Goal: Information Seeking & Learning: Learn about a topic

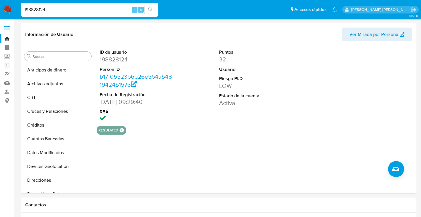
select select "10"
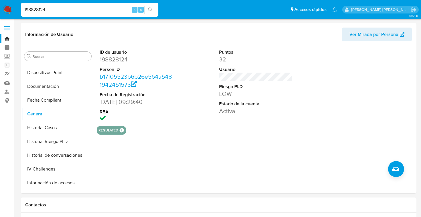
click at [35, 10] on input "198828124" at bounding box center [90, 9] width 138 height 7
click at [46, 8] on input at bounding box center [90, 9] width 138 height 7
type input "2607034801"
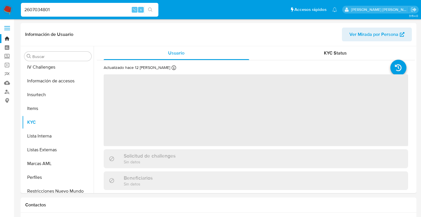
scroll to position [242, 0]
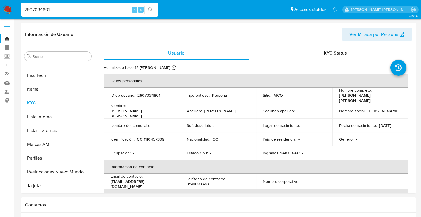
select select "10"
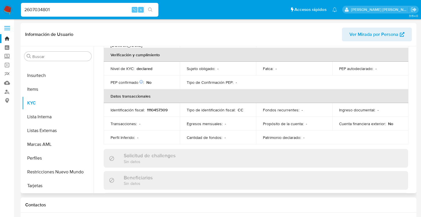
scroll to position [0, 0]
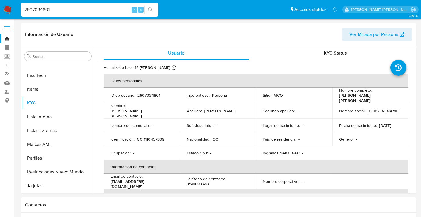
click at [38, 4] on div "2607034801 ⌥ s" at bounding box center [90, 10] width 138 height 14
click at [38, 7] on input "2607034801" at bounding box center [90, 9] width 138 height 7
type input "2606991229"
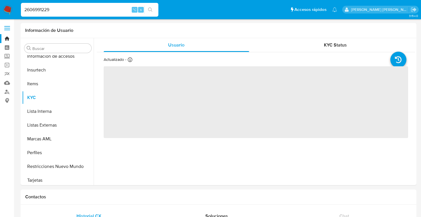
scroll to position [256, 0]
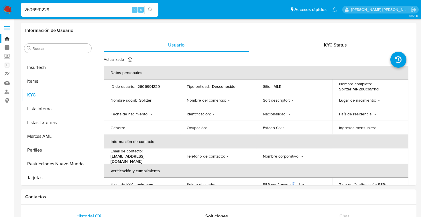
select select "10"
click at [44, 8] on input "2606991229" at bounding box center [90, 9] width 138 height 7
type input "2606991729"
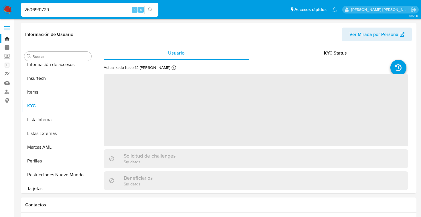
scroll to position [242, 0]
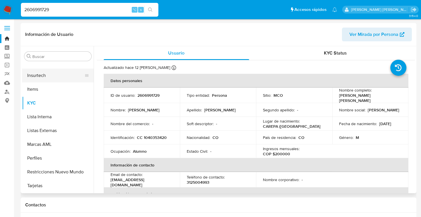
select select "10"
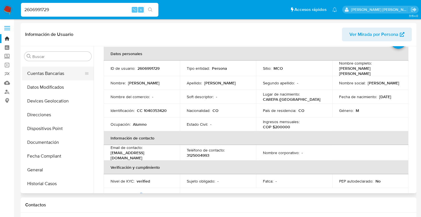
scroll to position [67, 0]
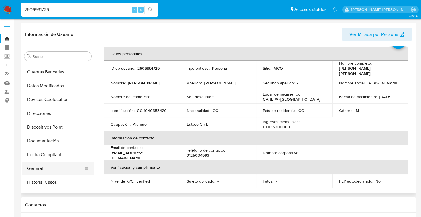
click at [40, 166] on button "General" at bounding box center [55, 168] width 67 height 14
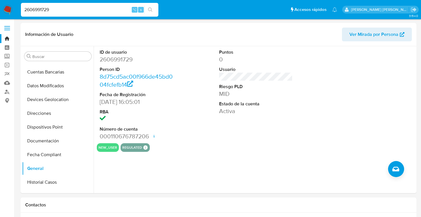
click at [45, 10] on input "2606991729" at bounding box center [90, 9] width 138 height 7
click at [51, 141] on button "Documentación" at bounding box center [55, 141] width 67 height 14
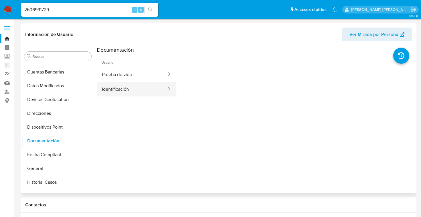
click at [130, 89] on button "Identificación" at bounding box center [132, 89] width 70 height 15
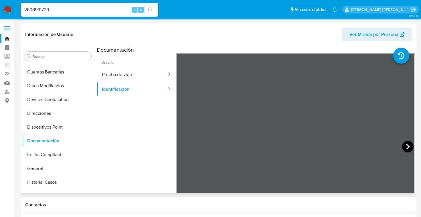
click at [407, 144] on icon at bounding box center [407, 146] width 11 height 11
click at [135, 70] on button "Prueba de vida" at bounding box center [132, 74] width 70 height 15
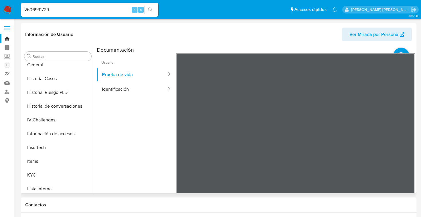
scroll to position [178, 0]
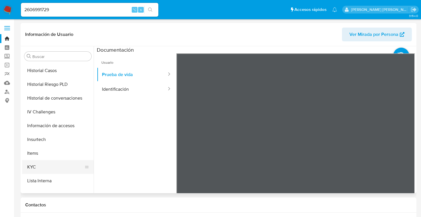
click at [38, 164] on button "KYC" at bounding box center [55, 167] width 67 height 14
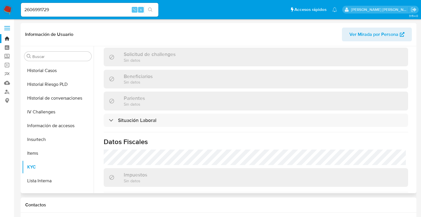
scroll to position [246, 0]
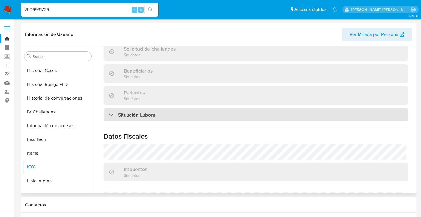
click at [109, 114] on div at bounding box center [109, 114] width 0 height 0
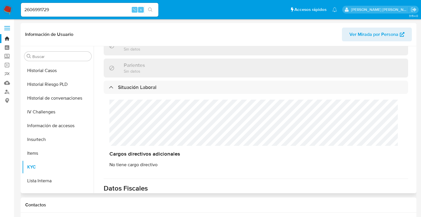
scroll to position [0, 0]
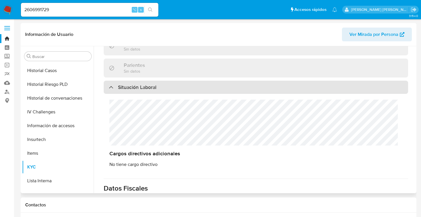
click at [112, 85] on div "Situación Laboral" at bounding box center [133, 87] width 48 height 6
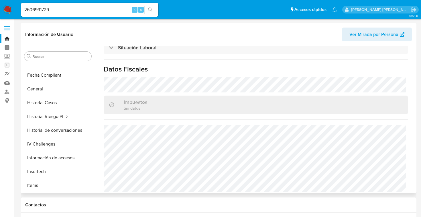
scroll to position [146, 0]
click at [67, 118] on button "Historial Riesgo PLD" at bounding box center [55, 117] width 67 height 14
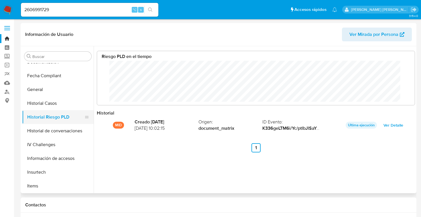
scroll to position [43, 306]
click at [40, 9] on input "2606991729" at bounding box center [90, 9] width 138 height 7
type input "374477166"
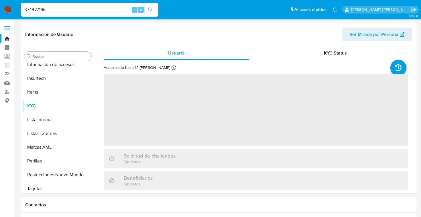
scroll to position [242, 0]
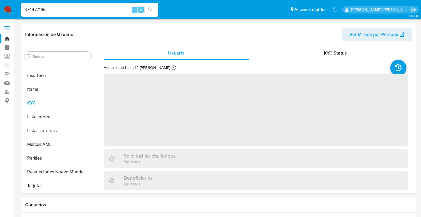
select select "10"
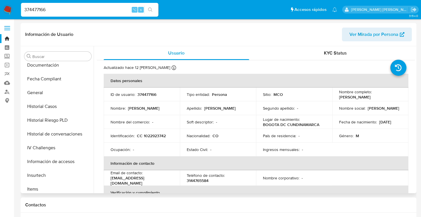
scroll to position [142, 0]
click at [44, 94] on button "General" at bounding box center [55, 93] width 67 height 14
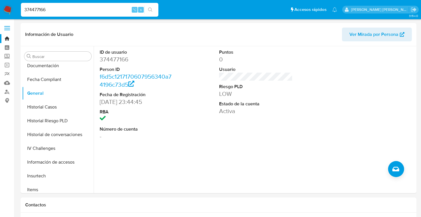
click at [43, 8] on input "374477166" at bounding box center [90, 9] width 138 height 7
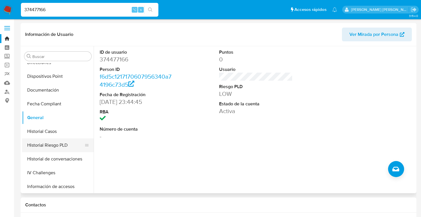
scroll to position [113, 0]
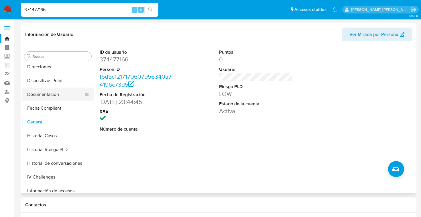
click at [49, 94] on button "Documentación" at bounding box center [55, 94] width 67 height 14
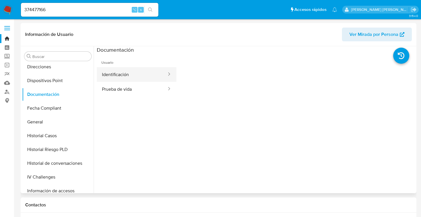
click at [130, 74] on button "Identificación" at bounding box center [132, 74] width 70 height 15
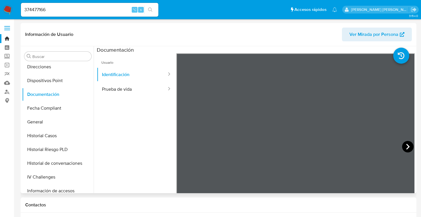
click at [406, 144] on icon at bounding box center [407, 146] width 11 height 11
click at [139, 75] on button "Identificación" at bounding box center [132, 74] width 70 height 15
click at [124, 74] on button "Identificación" at bounding box center [132, 74] width 70 height 15
click at [121, 74] on button "Identificación" at bounding box center [132, 74] width 70 height 15
click at [120, 88] on button "Prueba de vida" at bounding box center [132, 89] width 70 height 15
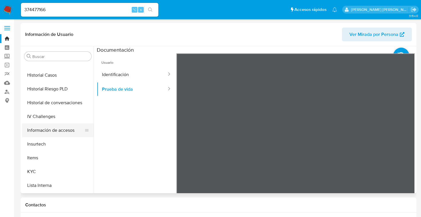
scroll to position [184, 0]
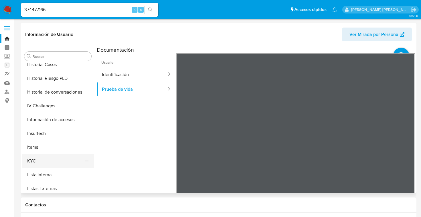
click at [46, 160] on button "KYC" at bounding box center [55, 161] width 67 height 14
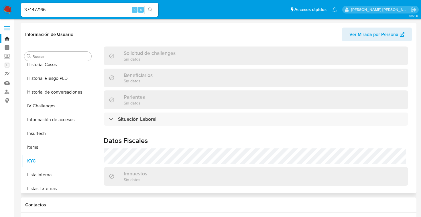
scroll to position [242, 0]
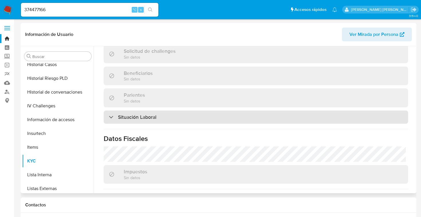
click at [111, 115] on div "Situación Laboral" at bounding box center [133, 117] width 48 height 6
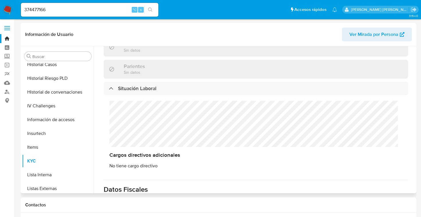
scroll to position [0, 0]
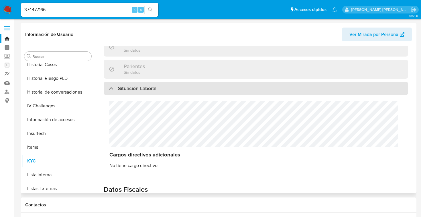
click at [112, 85] on div "Situación Laboral" at bounding box center [133, 88] width 48 height 6
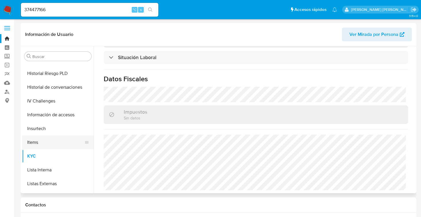
scroll to position [153, 0]
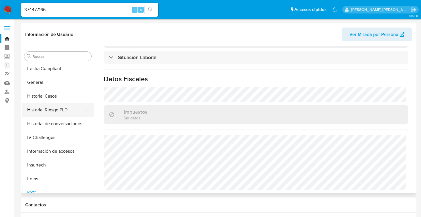
click at [61, 108] on button "Historial Riesgo PLD" at bounding box center [55, 110] width 67 height 14
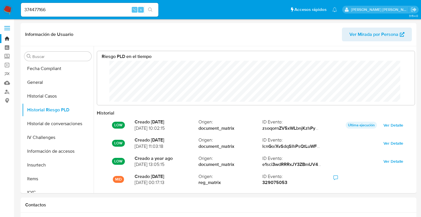
scroll to position [43, 306]
click at [54, 11] on input "374477166" at bounding box center [90, 9] width 138 height 7
type input "2604584087"
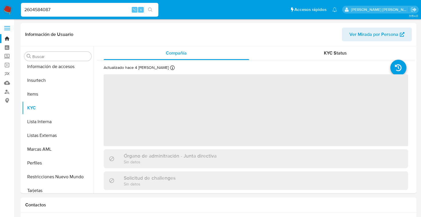
scroll to position [242, 0]
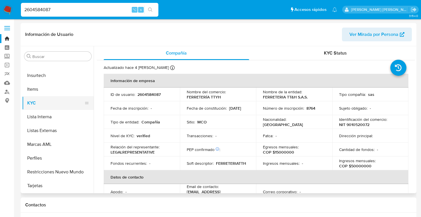
select select "10"
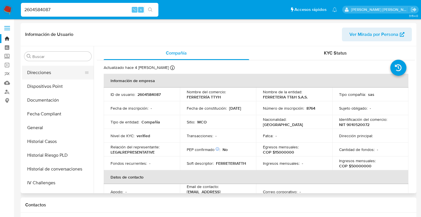
scroll to position [120, 0]
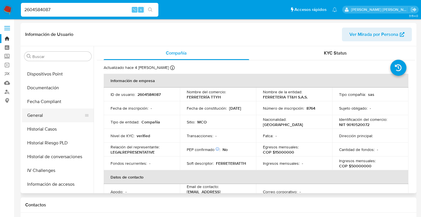
click at [43, 119] on button "General" at bounding box center [55, 115] width 67 height 14
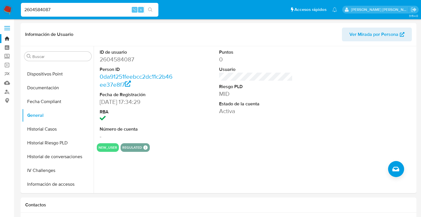
click at [41, 9] on input "2604584087" at bounding box center [90, 9] width 138 height 7
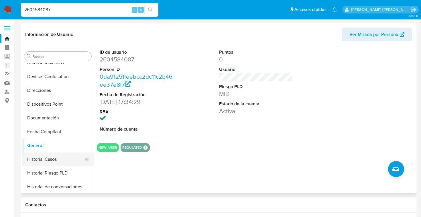
scroll to position [89, 0]
click at [54, 119] on button "Documentación" at bounding box center [55, 118] width 67 height 14
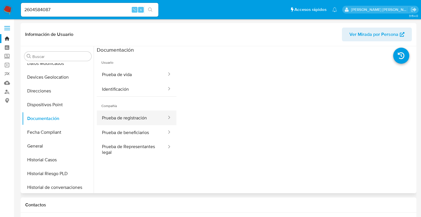
click at [127, 116] on button "Prueba de registración" at bounding box center [132, 117] width 70 height 15
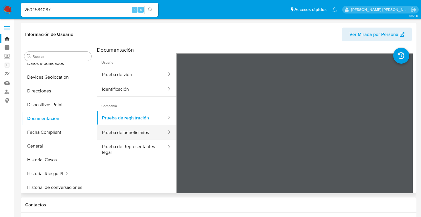
click at [119, 132] on button "Prueba de beneficiarios" at bounding box center [132, 132] width 70 height 15
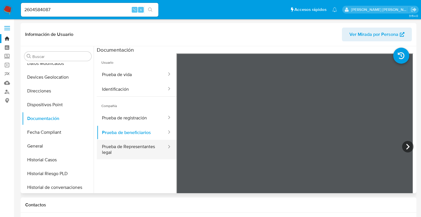
click at [132, 146] on button "Prueba de Representantes legal" at bounding box center [132, 149] width 70 height 19
click at [134, 146] on button "Prueba de Representantes legal" at bounding box center [132, 149] width 70 height 19
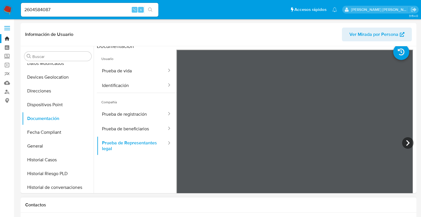
scroll to position [0, 0]
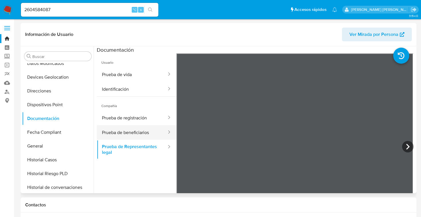
click at [141, 129] on button "Prueba de beneficiarios" at bounding box center [132, 132] width 70 height 15
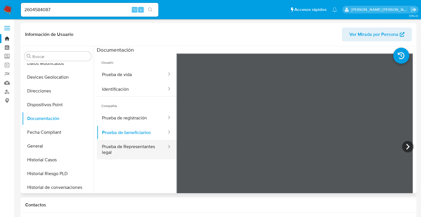
click at [139, 146] on button "Prueba de Representantes legal" at bounding box center [132, 149] width 70 height 19
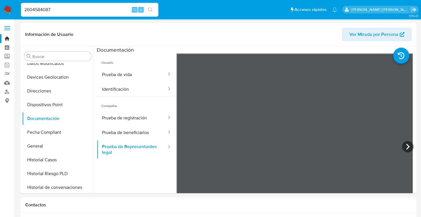
click at [41, 8] on input "2604584087" at bounding box center [90, 9] width 138 height 7
click at [138, 115] on button "Prueba de registración" at bounding box center [132, 117] width 70 height 15
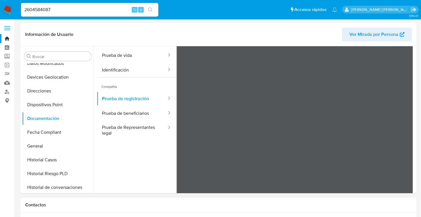
scroll to position [19, 0]
click at [133, 68] on button "Identificación" at bounding box center [132, 70] width 70 height 15
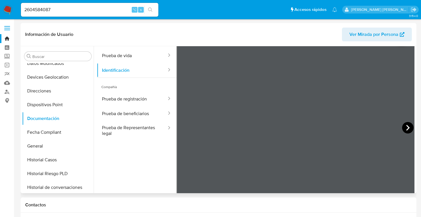
click at [405, 128] on icon at bounding box center [407, 127] width 11 height 11
click at [132, 54] on button "Prueba de vida" at bounding box center [132, 55] width 70 height 15
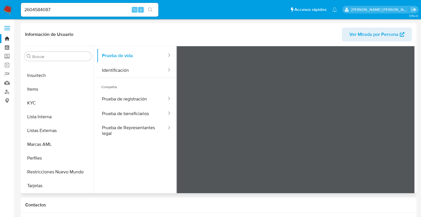
scroll to position [210, 0]
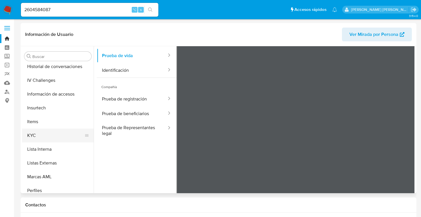
click at [40, 130] on button "KYC" at bounding box center [55, 135] width 67 height 14
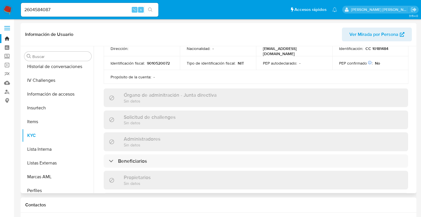
scroll to position [205, 0]
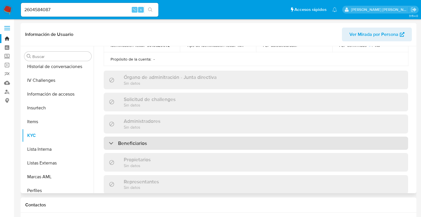
click at [111, 140] on div "Beneficiarios" at bounding box center [128, 143] width 38 height 6
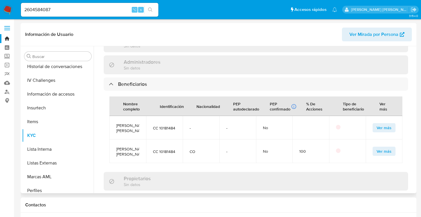
scroll to position [6, 0]
click at [379, 124] on span "Ver más" at bounding box center [384, 128] width 15 height 8
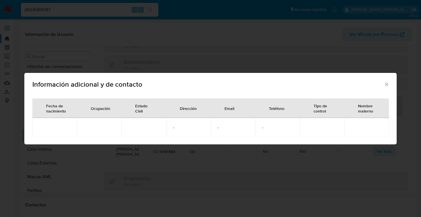
click at [387, 83] on icon "Cerrar" at bounding box center [387, 84] width 6 height 6
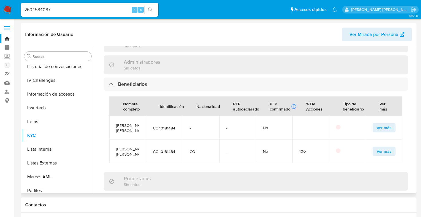
click at [379, 154] on span "Ver más" at bounding box center [384, 151] width 15 height 8
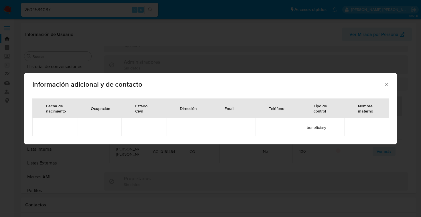
click at [388, 84] on icon "Cerrar" at bounding box center [387, 84] width 6 height 6
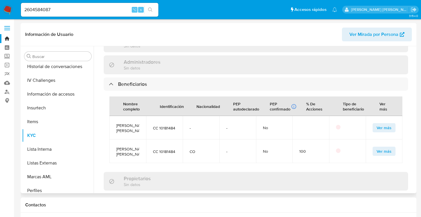
scroll to position [15, 0]
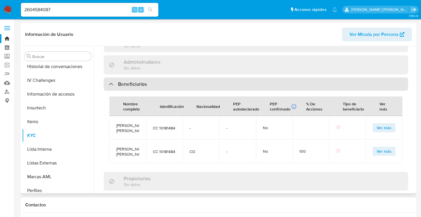
click at [109, 81] on div "Beneficiarios" at bounding box center [128, 84] width 38 height 6
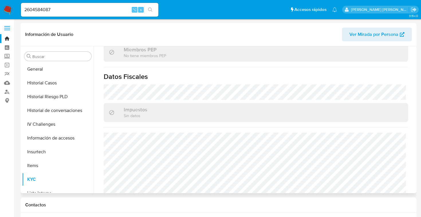
scroll to position [163, 0]
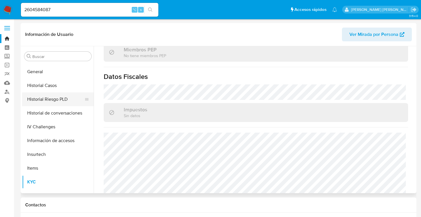
click at [60, 100] on button "Historial Riesgo PLD" at bounding box center [55, 99] width 67 height 14
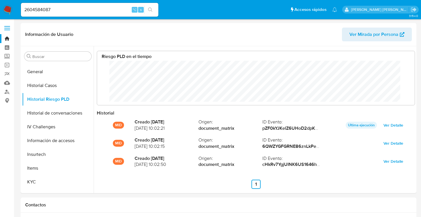
scroll to position [43, 306]
click at [46, 8] on input "2604584087" at bounding box center [90, 9] width 138 height 7
paste input "1070557673"
type input "1070557673"
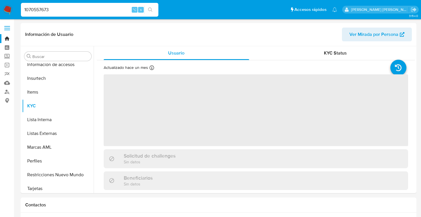
scroll to position [242, 0]
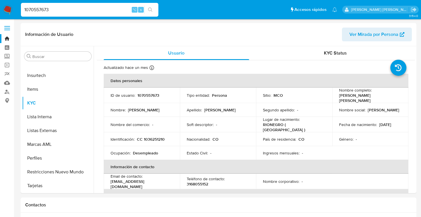
select select "10"
click at [32, 9] on input "1070557673" at bounding box center [90, 9] width 138 height 7
paste input "680347469"
type input "1680347469"
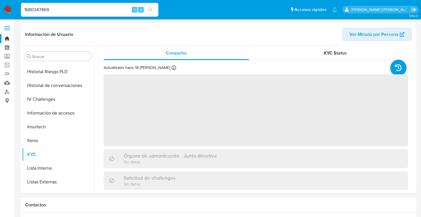
scroll to position [242, 0]
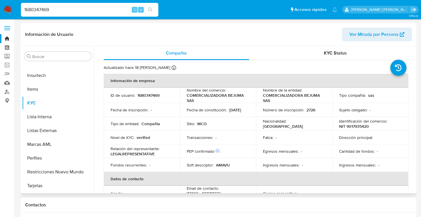
select select "10"
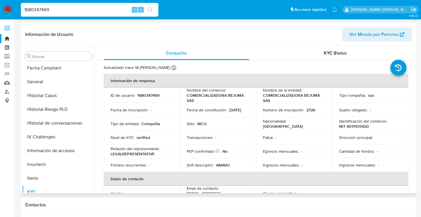
scroll to position [151, 0]
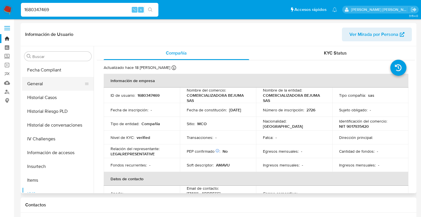
click at [42, 85] on button "General" at bounding box center [55, 84] width 67 height 14
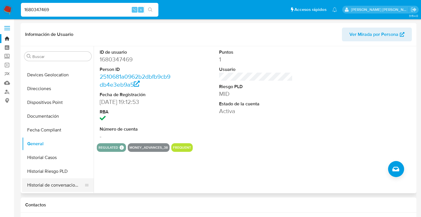
scroll to position [67, 0]
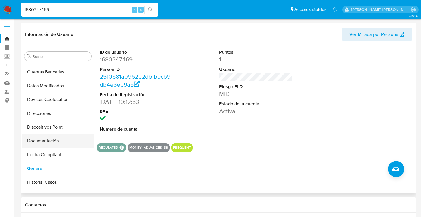
click at [47, 142] on button "Documentación" at bounding box center [55, 141] width 67 height 14
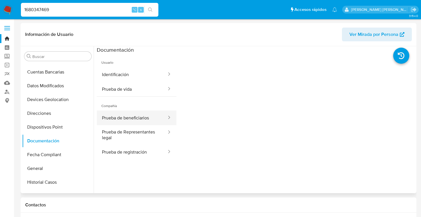
click at [135, 117] on button "Prueba de beneficiarios" at bounding box center [132, 117] width 70 height 15
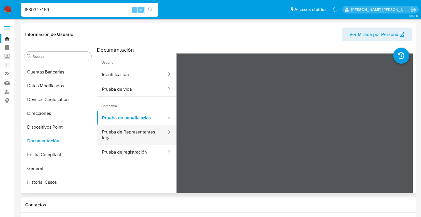
click at [134, 130] on button "Prueba de Representantes legal" at bounding box center [132, 134] width 70 height 19
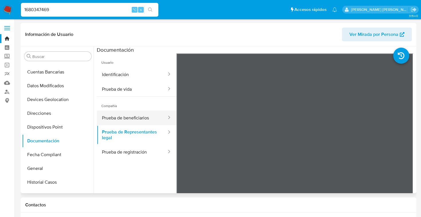
click at [134, 116] on button "Prueba de beneficiarios" at bounding box center [132, 117] width 70 height 15
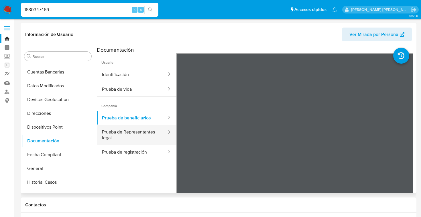
click at [132, 132] on button "Prueba de Representantes legal" at bounding box center [132, 134] width 70 height 19
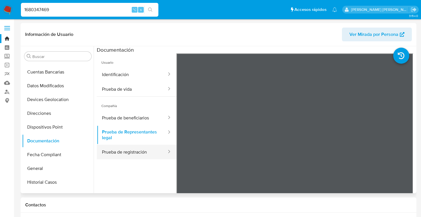
click at [131, 152] on button "Prueba de registración" at bounding box center [132, 151] width 70 height 15
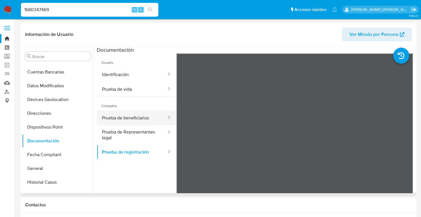
click at [130, 114] on button "Prueba de beneficiarios" at bounding box center [132, 117] width 70 height 15
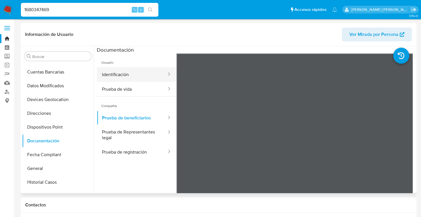
click at [133, 75] on button "Identificación" at bounding box center [132, 74] width 70 height 15
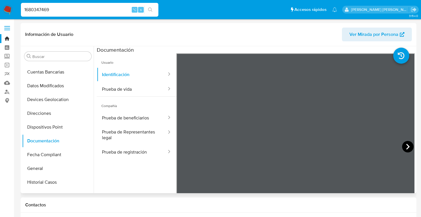
click at [406, 145] on icon at bounding box center [407, 147] width 3 height 6
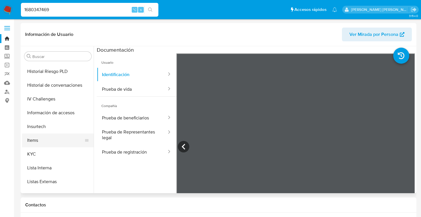
scroll to position [194, 0]
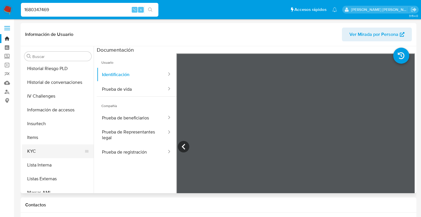
click at [40, 148] on button "KYC" at bounding box center [55, 151] width 67 height 14
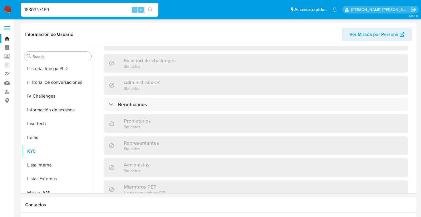
scroll to position [258, 0]
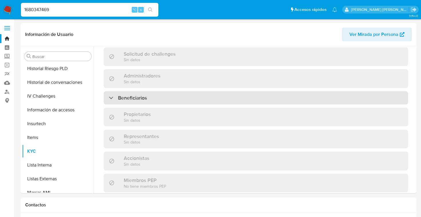
click at [111, 95] on div "Beneficiarios" at bounding box center [128, 98] width 38 height 6
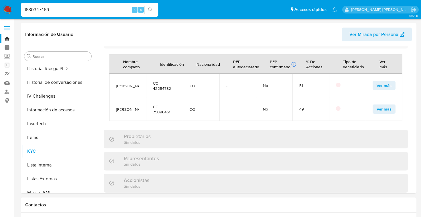
scroll to position [281, 0]
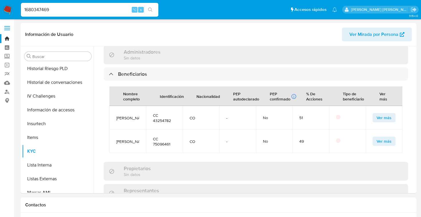
click at [378, 121] on span "Ver más" at bounding box center [384, 117] width 15 height 8
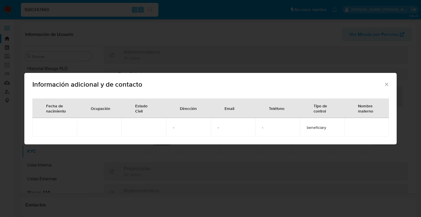
click at [388, 84] on icon "Cerrar" at bounding box center [387, 84] width 6 height 6
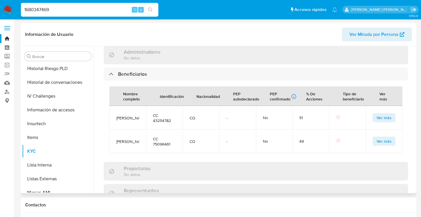
click at [381, 140] on span "Ver más" at bounding box center [384, 141] width 15 height 8
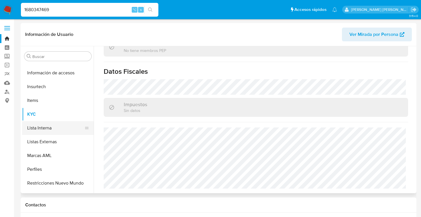
scroll to position [234, 0]
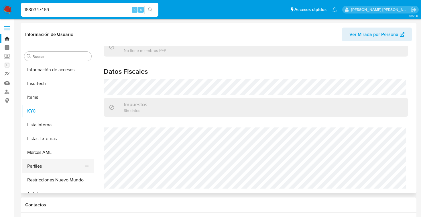
click at [32, 165] on button "Perfiles" at bounding box center [55, 166] width 67 height 14
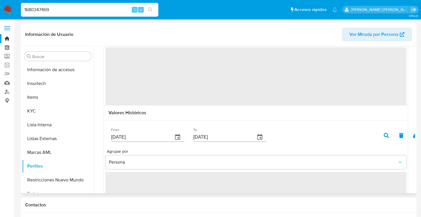
scroll to position [0, 0]
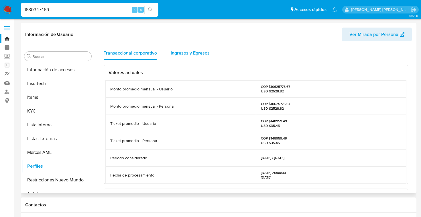
click at [193, 54] on span "Ingresos y Egresos" at bounding box center [190, 53] width 39 height 7
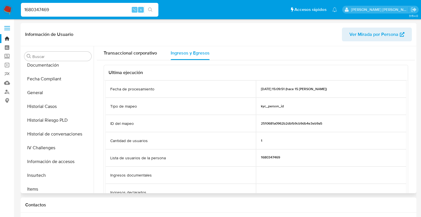
scroll to position [142, 0]
click at [55, 118] on button "Historial Riesgo PLD" at bounding box center [55, 121] width 67 height 14
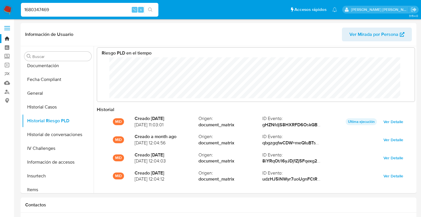
scroll to position [0, 0]
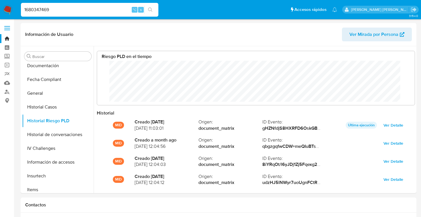
click at [39, 7] on input "1680347469" at bounding box center [90, 9] width 138 height 7
type input "716655241"
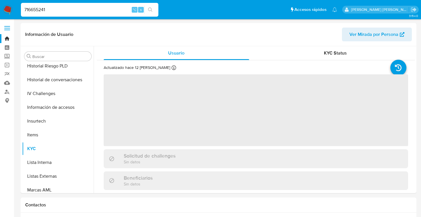
scroll to position [256, 0]
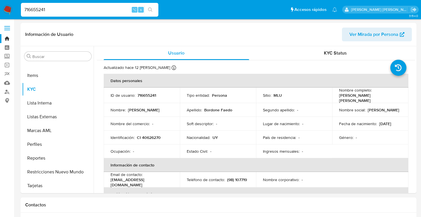
select select "10"
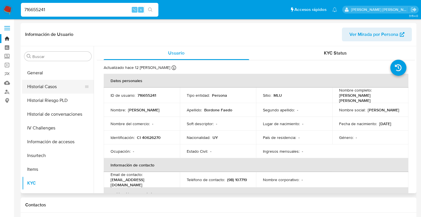
scroll to position [160, 0]
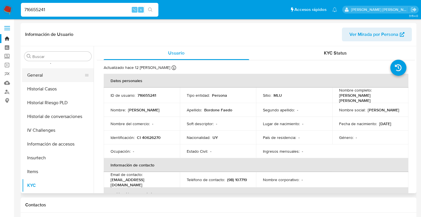
click at [48, 77] on button "General" at bounding box center [55, 75] width 67 height 14
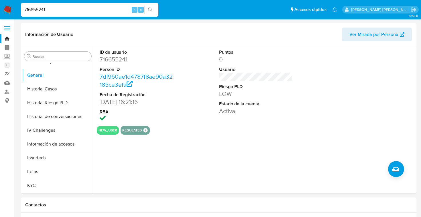
click at [35, 13] on input "716655241" at bounding box center [90, 9] width 138 height 7
type input "198828124"
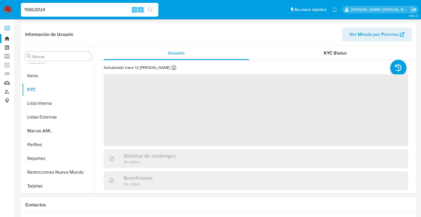
scroll to position [256, 0]
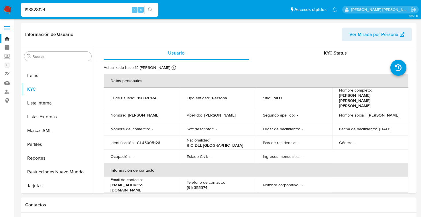
select select "10"
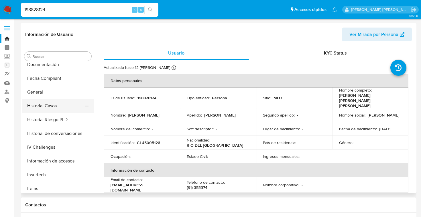
scroll to position [141, 0]
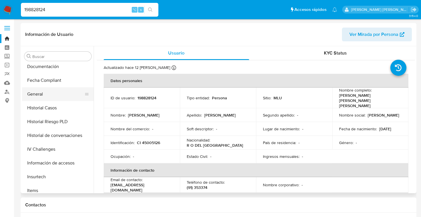
click at [44, 93] on button "General" at bounding box center [55, 94] width 67 height 14
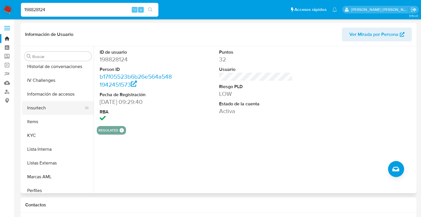
scroll to position [218, 0]
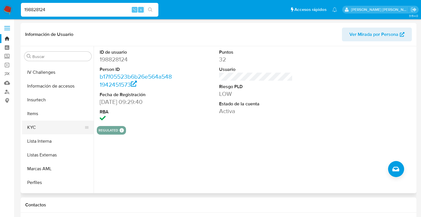
click at [39, 129] on button "KYC" at bounding box center [55, 127] width 67 height 14
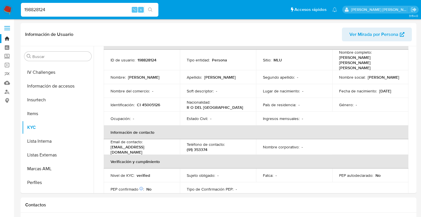
scroll to position [0, 0]
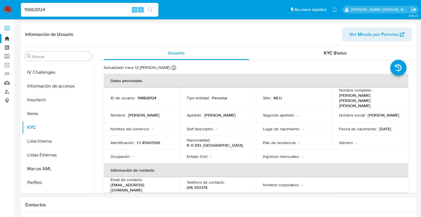
click at [34, 7] on input "198828124" at bounding box center [90, 9] width 138 height 7
paste input "716655241"
type input "716655241"
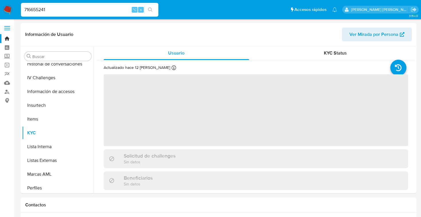
scroll to position [256, 0]
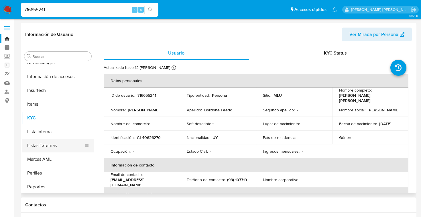
select select "10"
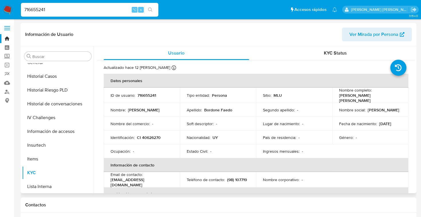
scroll to position [165, 0]
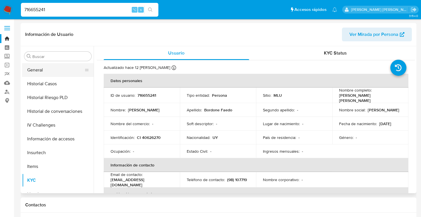
click at [47, 70] on button "General" at bounding box center [55, 70] width 67 height 14
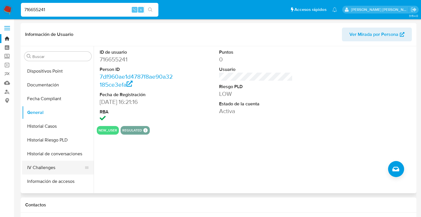
scroll to position [108, 0]
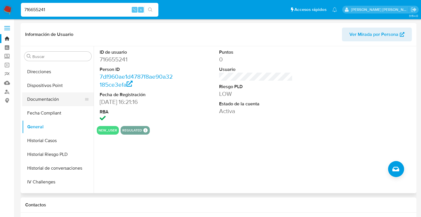
click at [57, 99] on button "Documentación" at bounding box center [55, 99] width 67 height 14
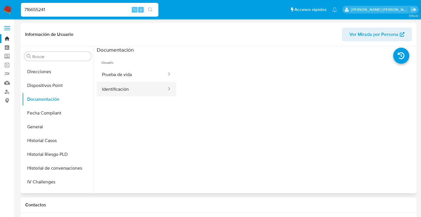
click at [122, 87] on button "Identificación" at bounding box center [132, 89] width 70 height 15
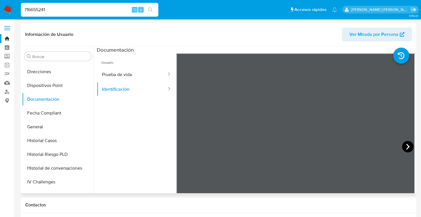
click at [406, 142] on icon at bounding box center [407, 146] width 11 height 11
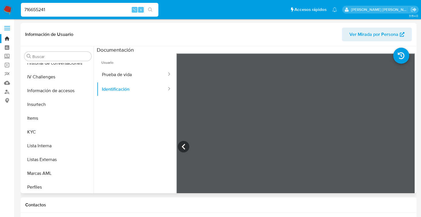
scroll to position [213, 0]
click at [42, 130] on button "KYC" at bounding box center [55, 132] width 67 height 14
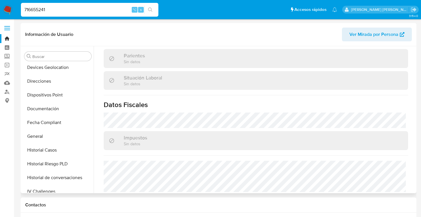
scroll to position [112, 0]
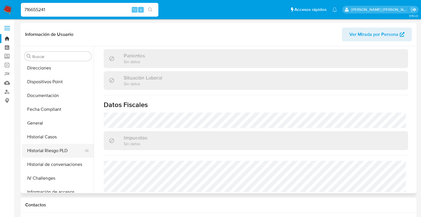
click at [43, 148] on button "Historial Riesgo PLD" at bounding box center [55, 151] width 67 height 14
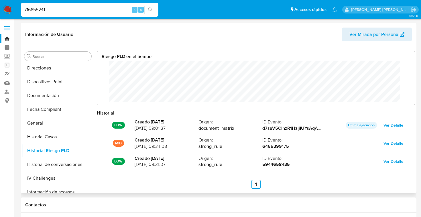
scroll to position [43, 306]
drag, startPoint x: 53, startPoint y: 9, endPoint x: 0, endPoint y: 10, distance: 53.0
click at [0, 10] on nav "Pausado Ver notificaciones 716655241 ⌥ s Accesos rápidos Presiona las siguiente…" at bounding box center [210, 9] width 421 height 19
paste input "4457"
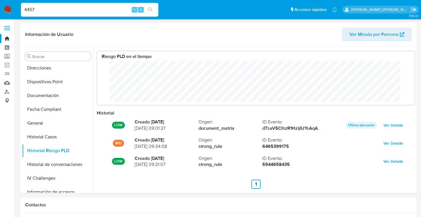
type input "4457"
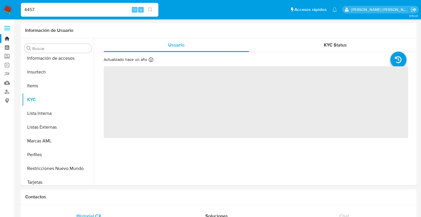
scroll to position [256, 0]
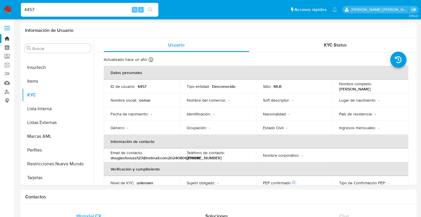
select select "10"
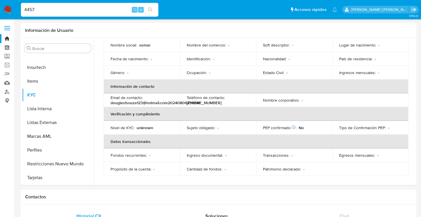
scroll to position [0, 0]
